Goal: Task Accomplishment & Management: Manage account settings

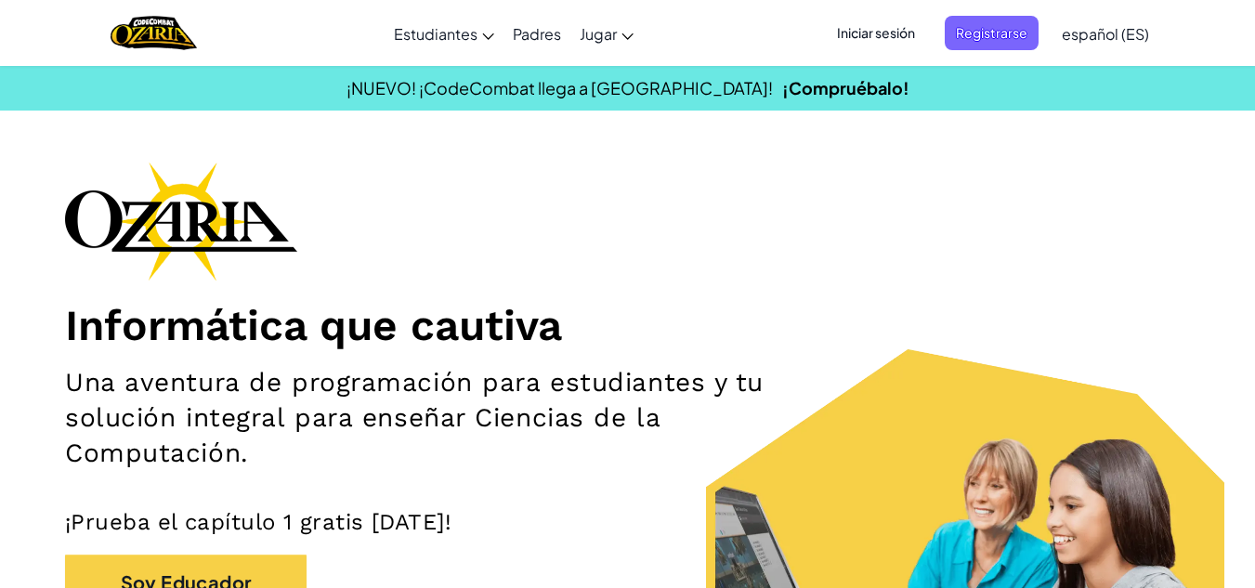
drag, startPoint x: 0, startPoint y: 0, endPoint x: 782, endPoint y: 217, distance: 811.6
click at [782, 217] on div "Informática que cautiva Una aventura de programación para estudiantes y tu solu…" at bounding box center [627, 432] width 1125 height 541
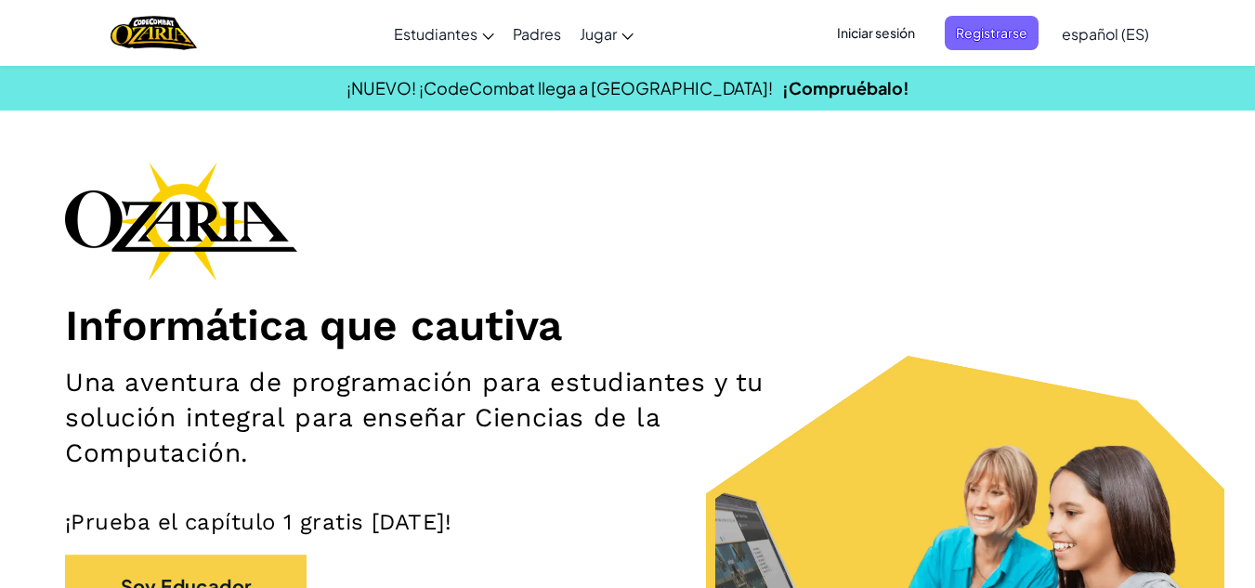
click at [891, 31] on font "Iniciar sesión" at bounding box center [876, 32] width 78 height 17
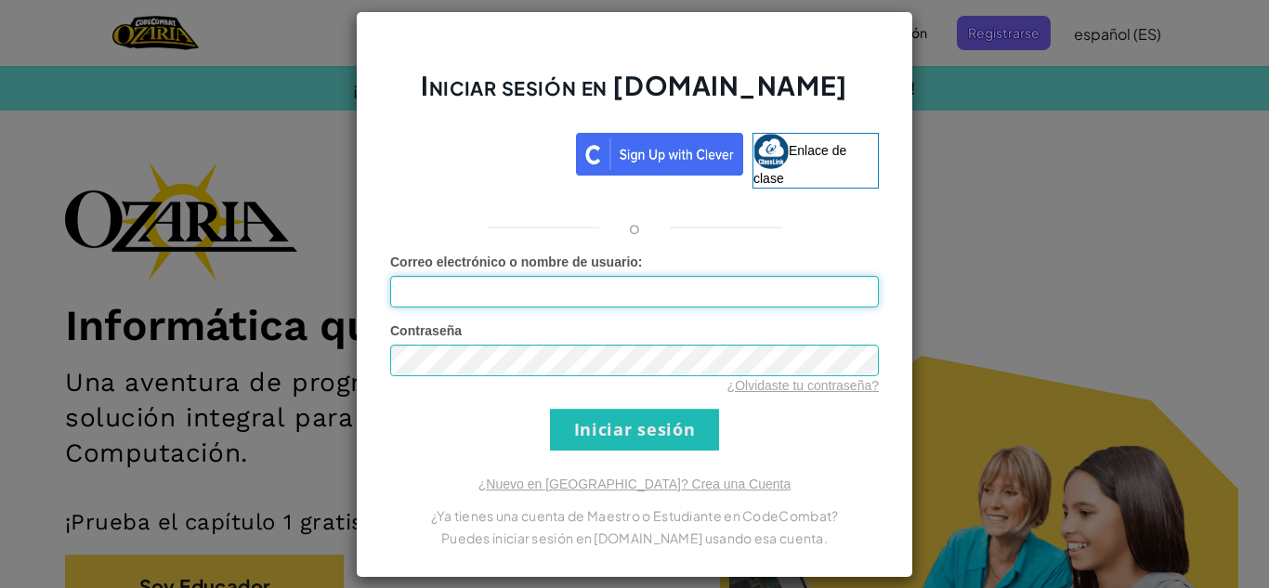
click at [563, 293] on input "Correo electrónico o nombre de usuario :" at bounding box center [634, 292] width 488 height 32
type input "[EMAIL_ADDRESS][DOMAIN_NAME]"
click at [804, 384] on font "¿Olvidaste tu contraseña?" at bounding box center [802, 385] width 151 height 15
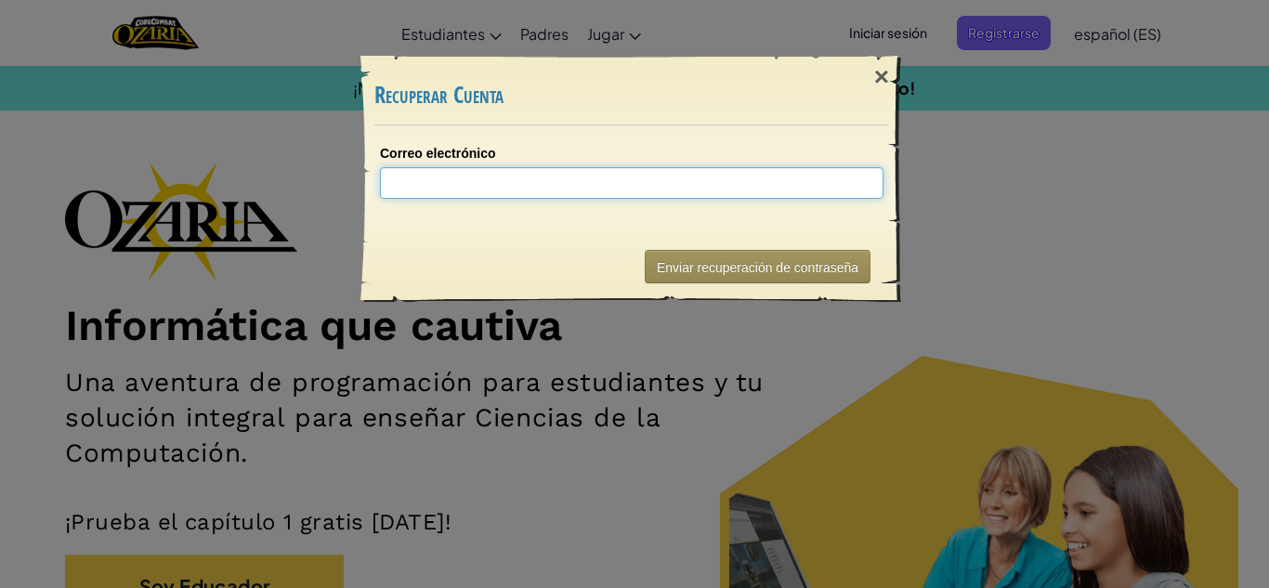
click at [739, 192] on input "Correo electrónico" at bounding box center [631, 183] width 503 height 32
